Goal: Leave review/rating: Leave review/rating

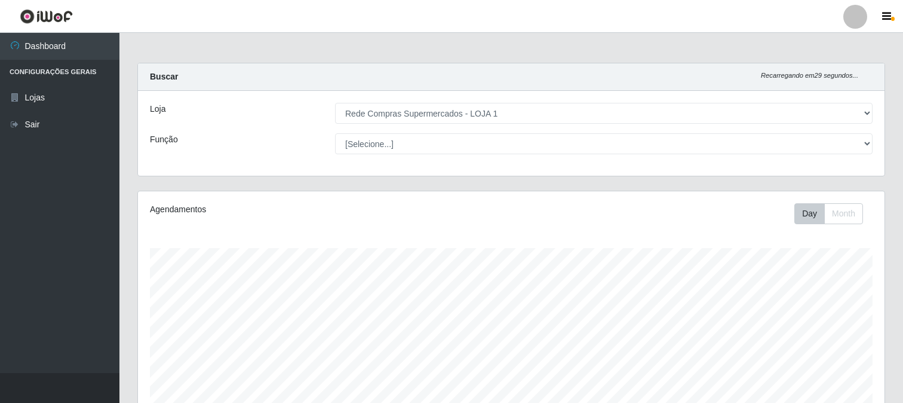
select select "158"
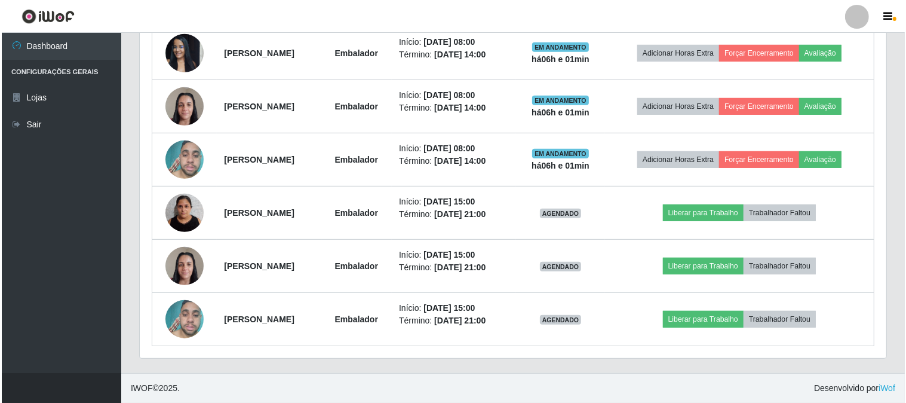
scroll to position [247, 747]
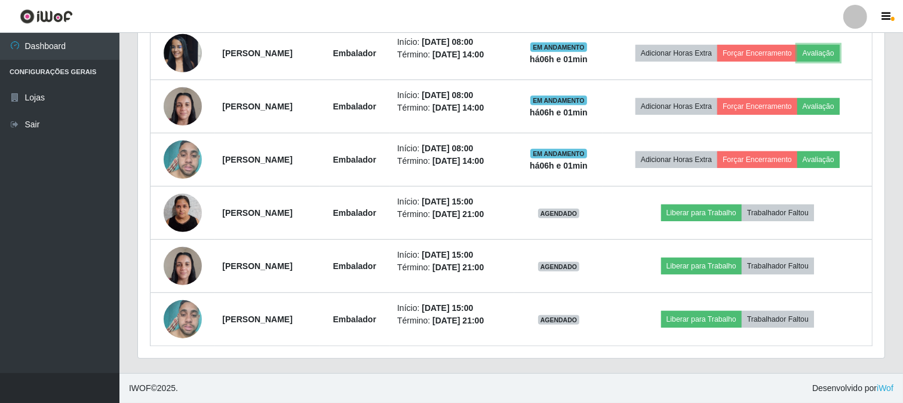
click at [840, 55] on button "Avaliação" at bounding box center [818, 53] width 42 height 17
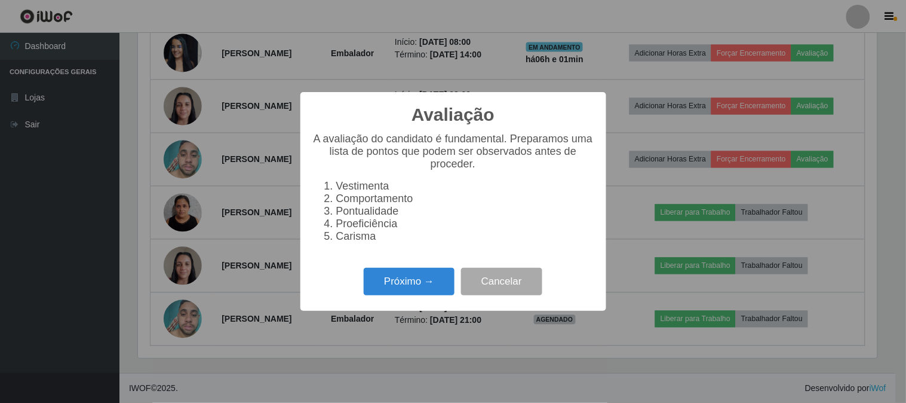
scroll to position [247, 739]
click at [404, 279] on button "Próximo →" at bounding box center [409, 282] width 91 height 28
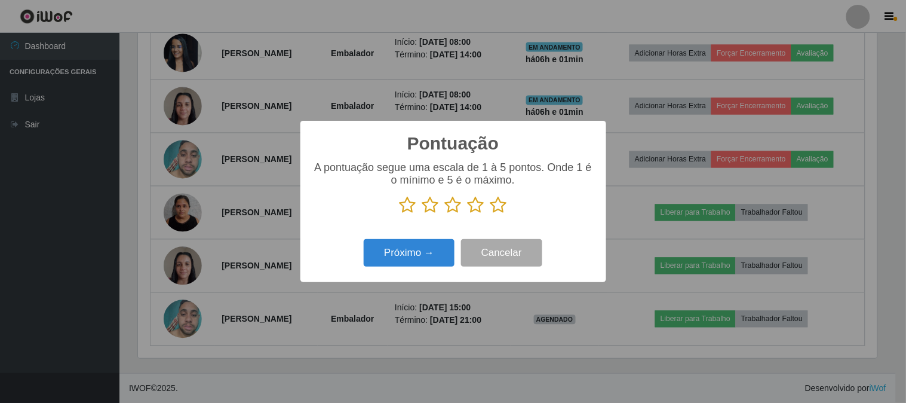
click at [499, 207] on icon at bounding box center [498, 205] width 17 height 18
click at [490, 214] on input "radio" at bounding box center [490, 214] width 0 height 0
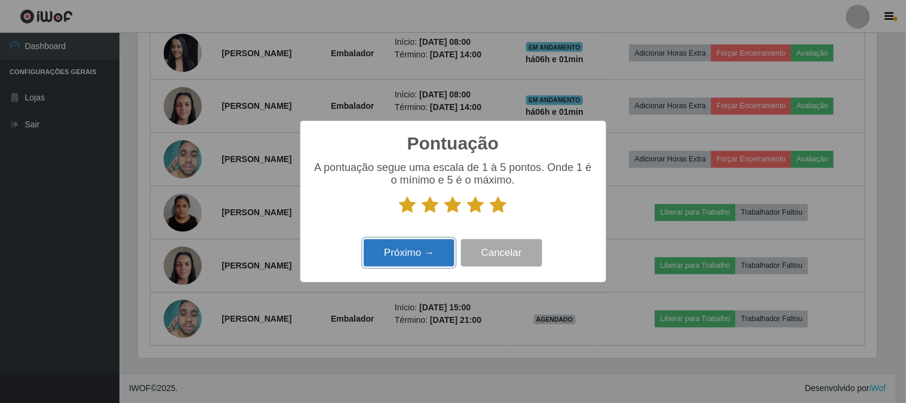
click at [376, 257] on button "Próximo →" at bounding box center [409, 253] width 91 height 28
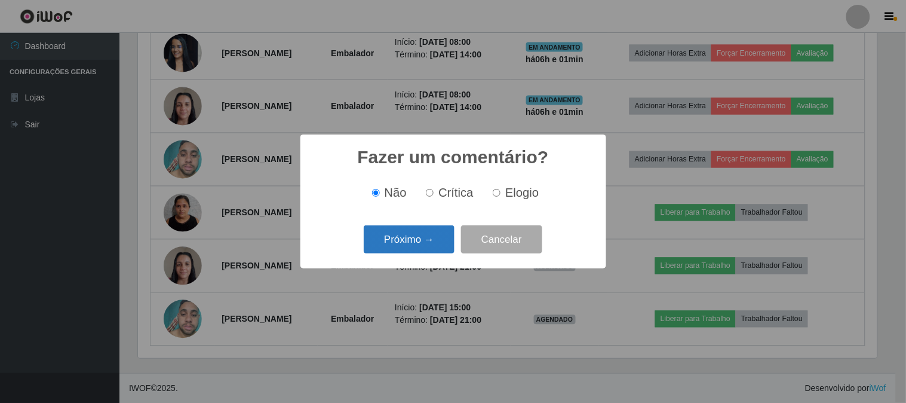
click at [392, 247] on button "Próximo →" at bounding box center [409, 239] width 91 height 28
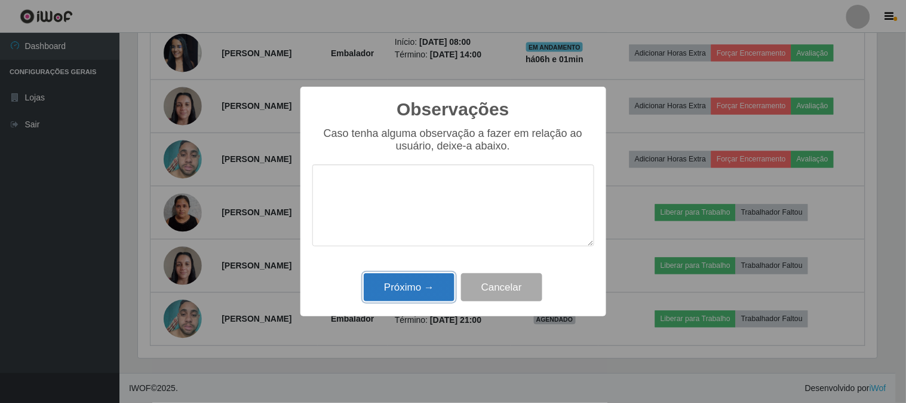
click at [432, 283] on button "Próximo →" at bounding box center [409, 287] width 91 height 28
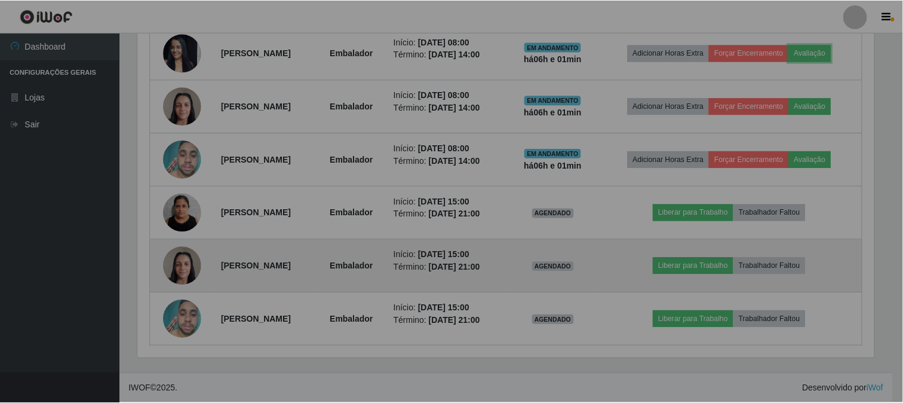
scroll to position [247, 747]
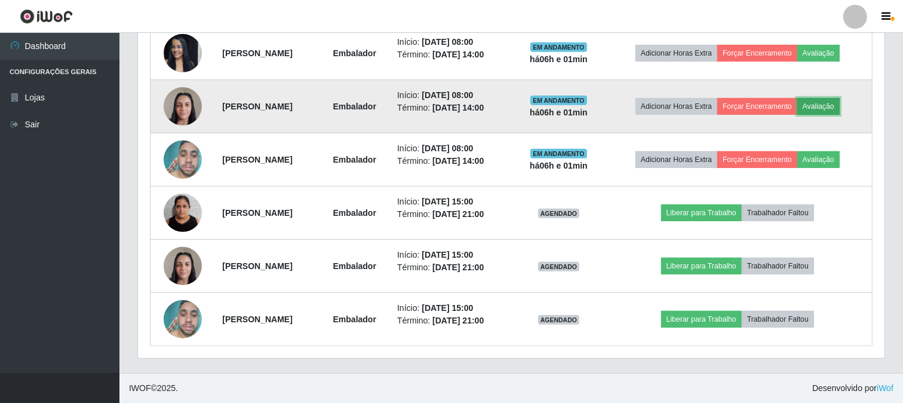
click at [840, 110] on button "Avaliação" at bounding box center [818, 106] width 42 height 17
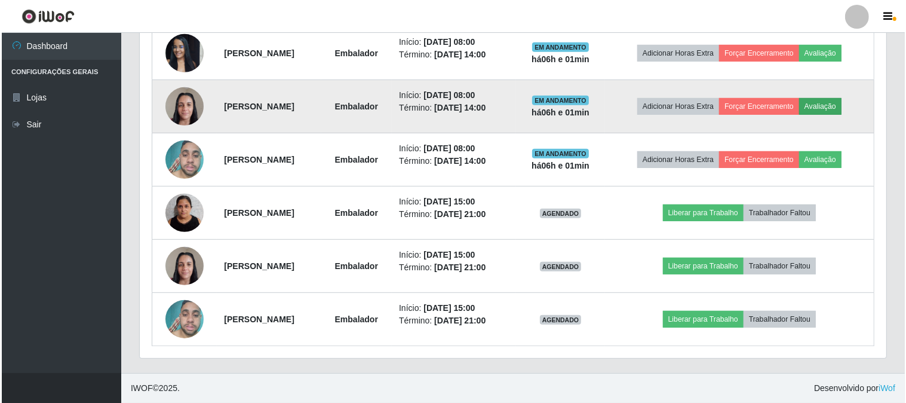
scroll to position [247, 739]
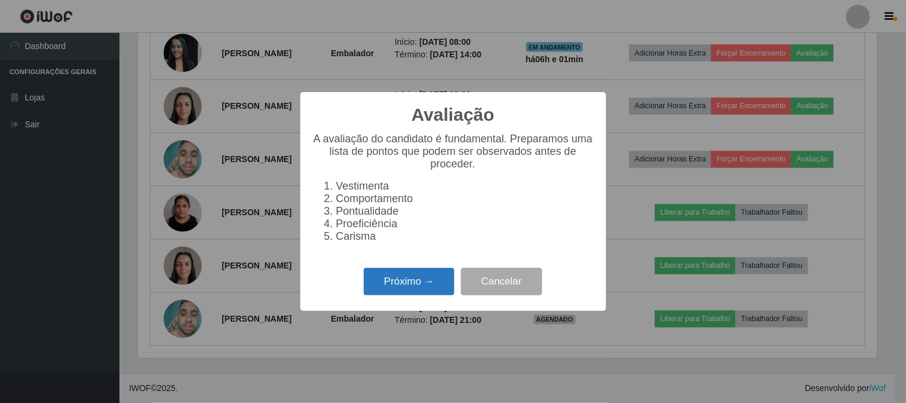
click at [416, 271] on button "Próximo →" at bounding box center [409, 282] width 91 height 28
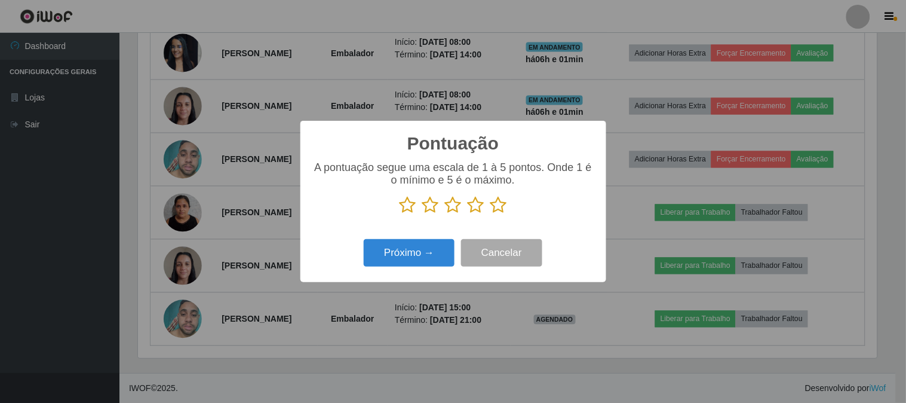
scroll to position [597102, 596610]
click at [493, 201] on icon at bounding box center [498, 205] width 17 height 18
click at [490, 214] on input "radio" at bounding box center [490, 214] width 0 height 0
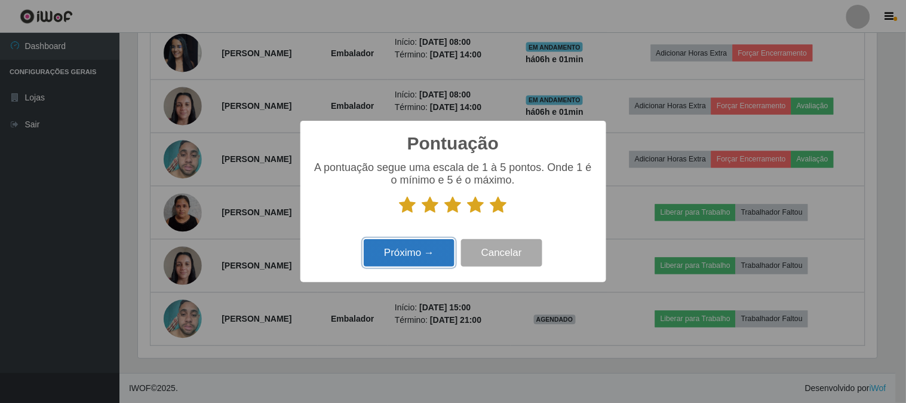
click at [424, 248] on button "Próximo →" at bounding box center [409, 253] width 91 height 28
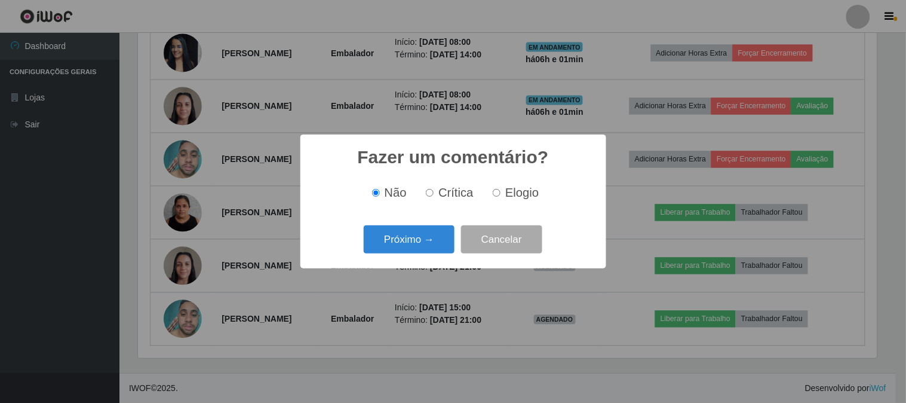
click at [424, 248] on button "Próximo →" at bounding box center [409, 239] width 91 height 28
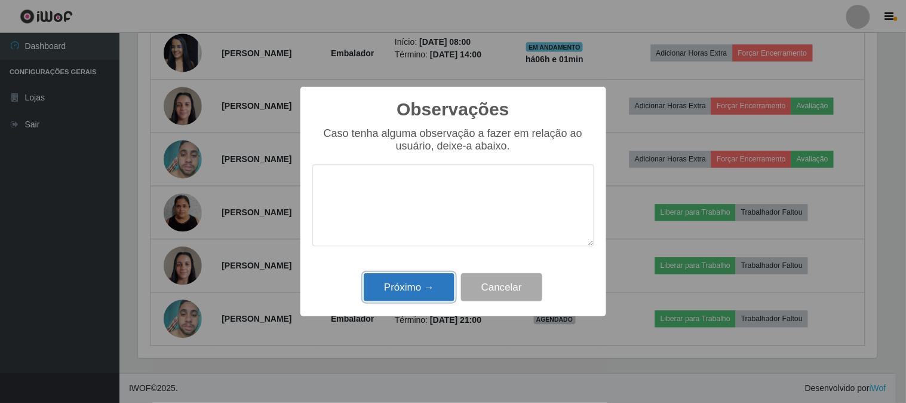
click at [428, 279] on button "Próximo →" at bounding box center [409, 287] width 91 height 28
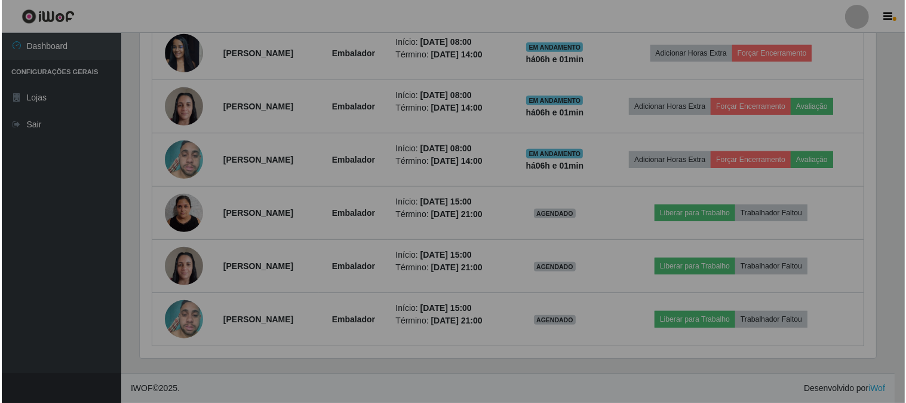
scroll to position [247, 747]
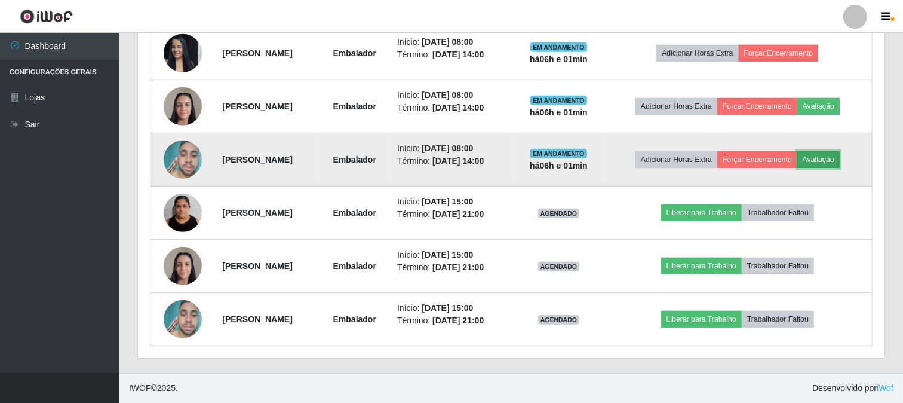
click at [821, 164] on button "Avaliação" at bounding box center [818, 159] width 42 height 17
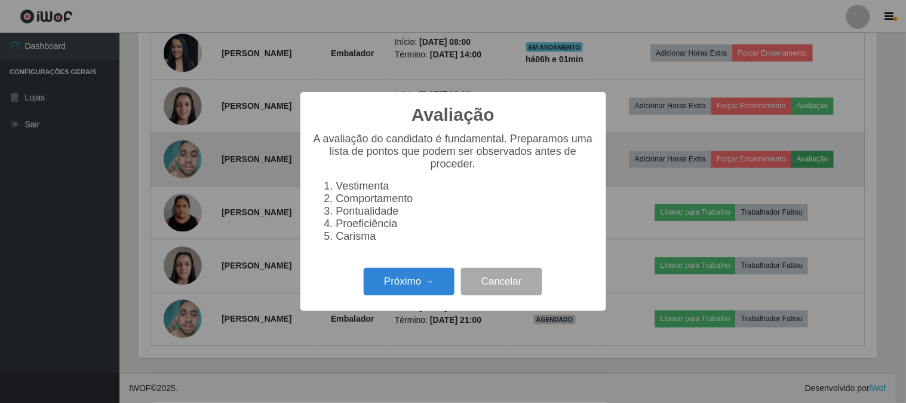
scroll to position [247, 739]
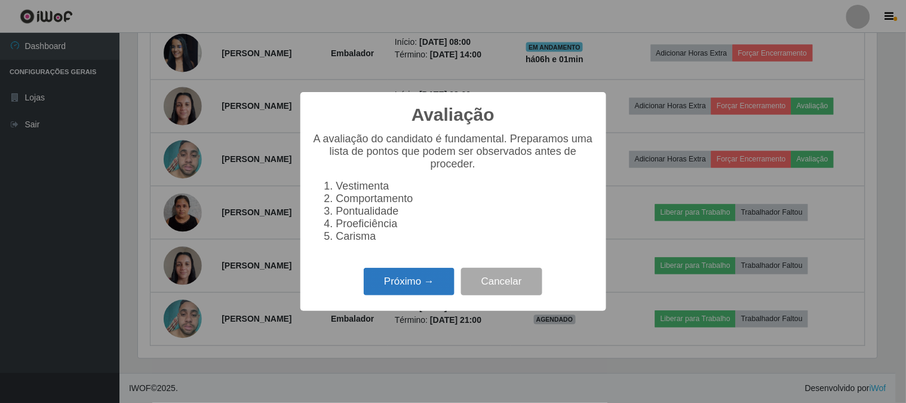
click at [416, 272] on button "Próximo →" at bounding box center [409, 282] width 91 height 28
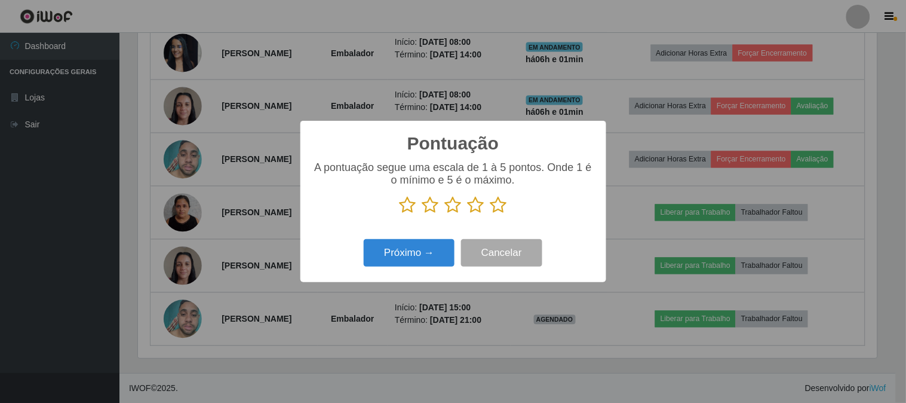
click at [498, 204] on icon at bounding box center [498, 205] width 17 height 18
click at [490, 214] on input "radio" at bounding box center [490, 214] width 0 height 0
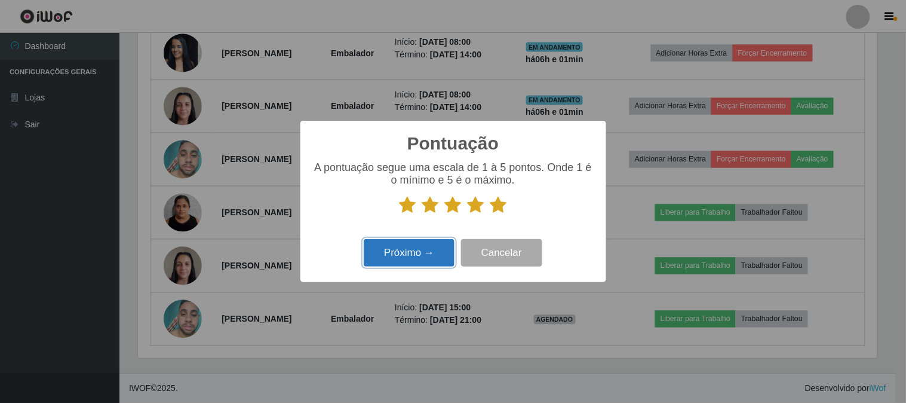
click at [386, 247] on button "Próximo →" at bounding box center [409, 253] width 91 height 28
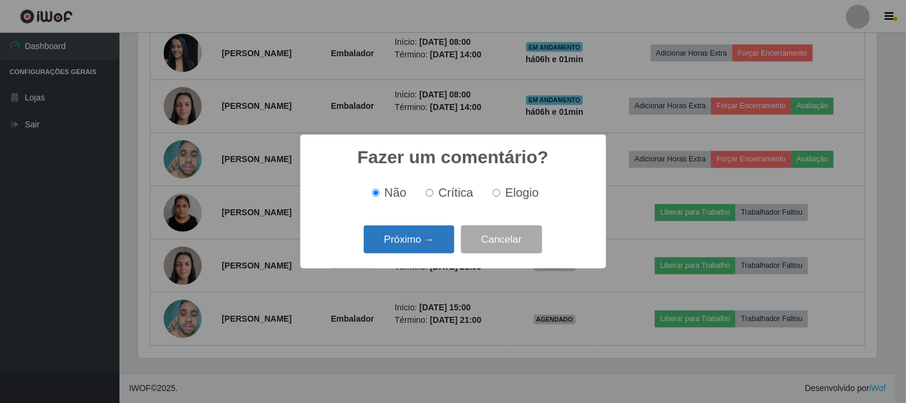
click at [392, 249] on button "Próximo →" at bounding box center [409, 239] width 91 height 28
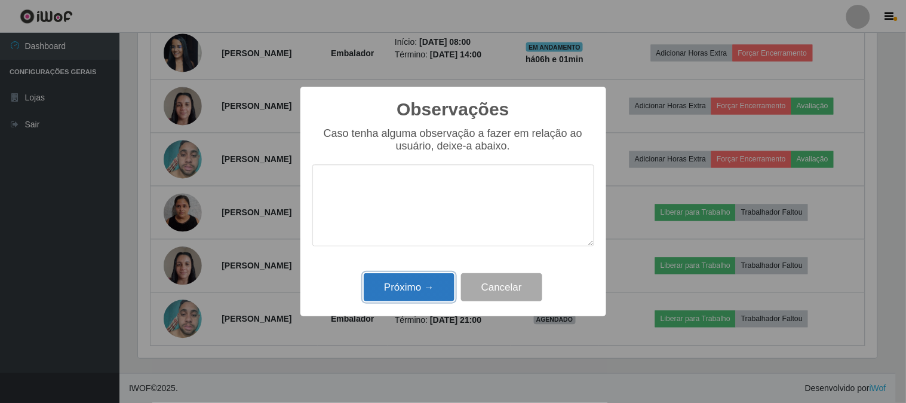
click at [415, 284] on button "Próximo →" at bounding box center [409, 287] width 91 height 28
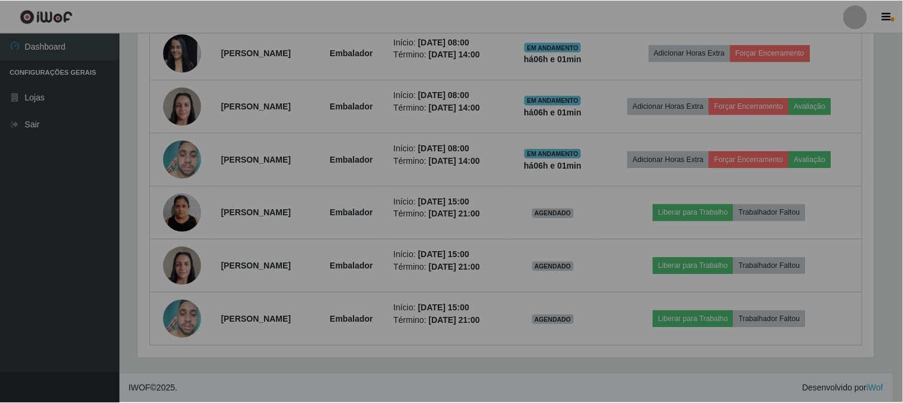
scroll to position [247, 747]
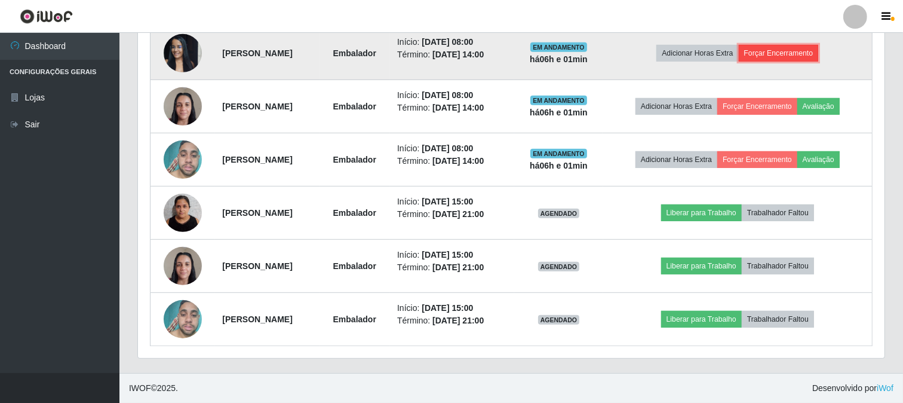
click at [768, 54] on button "Forçar Encerramento" at bounding box center [779, 53] width 80 height 17
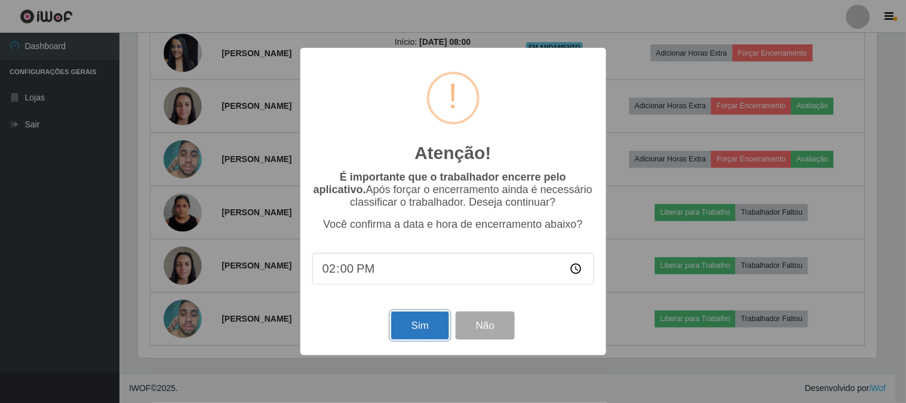
click at [428, 331] on button "Sim" at bounding box center [420, 325] width 58 height 28
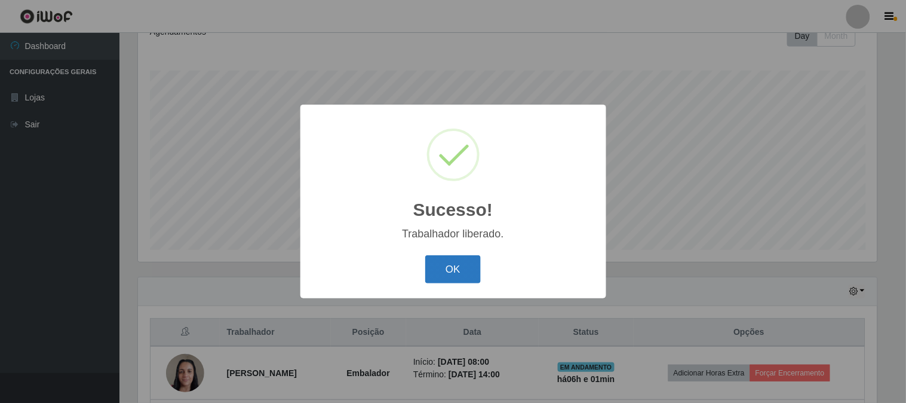
click at [449, 271] on button "OK" at bounding box center [453, 269] width 56 height 28
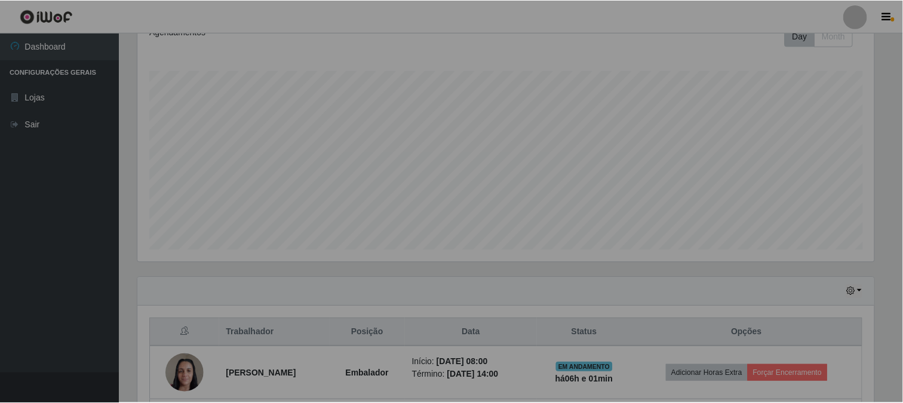
scroll to position [0, 0]
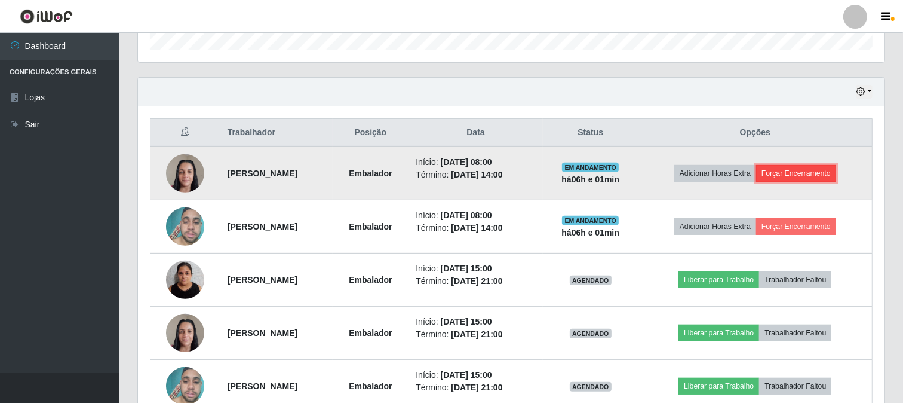
click at [825, 171] on button "Forçar Encerramento" at bounding box center [796, 173] width 80 height 17
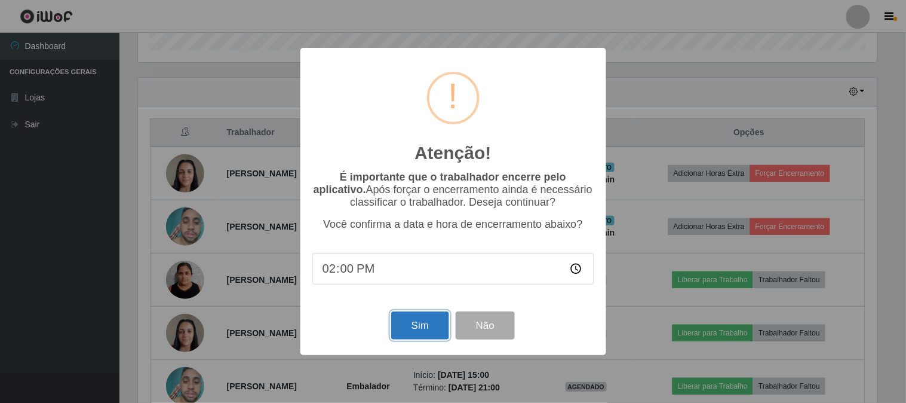
click at [410, 318] on button "Sim" at bounding box center [420, 325] width 58 height 28
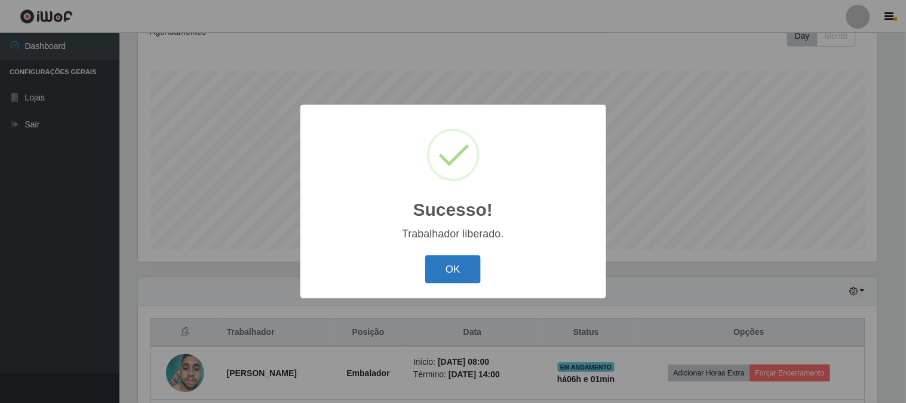
click at [453, 259] on button "OK" at bounding box center [453, 269] width 56 height 28
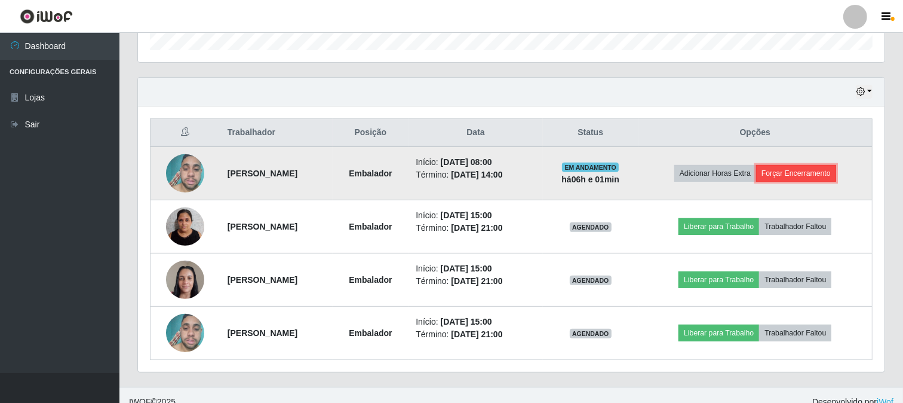
click at [823, 176] on button "Forçar Encerramento" at bounding box center [796, 173] width 80 height 17
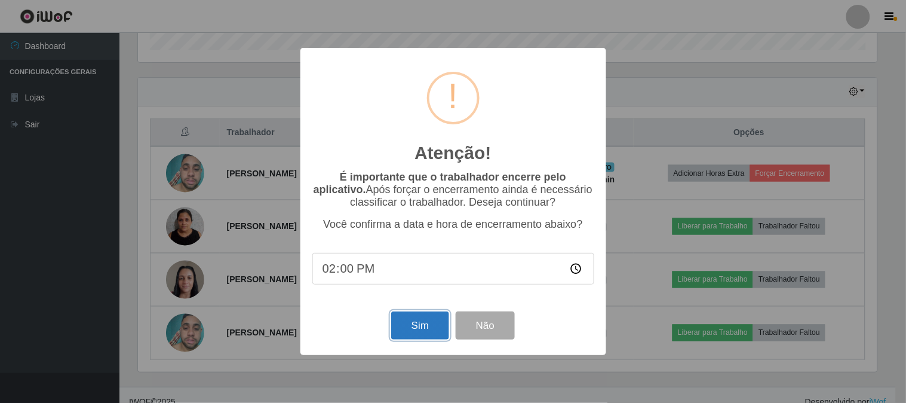
click at [421, 335] on button "Sim" at bounding box center [420, 325] width 58 height 28
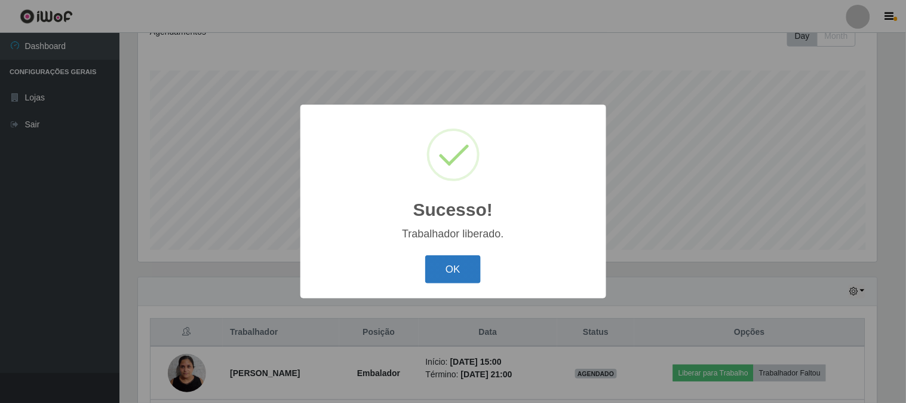
click at [468, 256] on button "OK" at bounding box center [453, 269] width 56 height 28
